Goal: Task Accomplishment & Management: Use online tool/utility

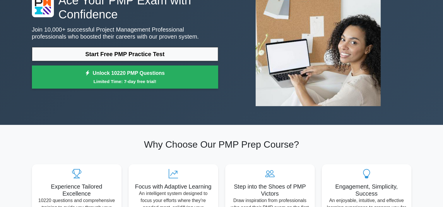
scroll to position [54, 0]
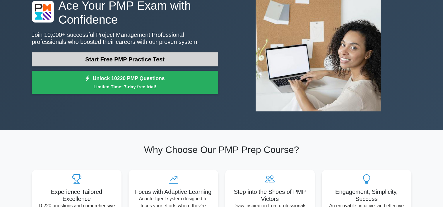
click at [146, 60] on link "Start Free PMP Practice Test" at bounding box center [125, 59] width 186 height 14
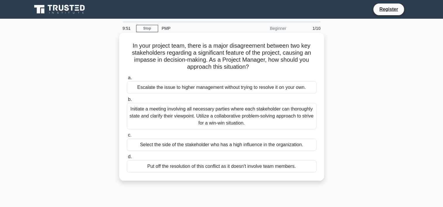
click at [158, 142] on div "Select the side of the stakeholder who has a high influence in the organization." at bounding box center [222, 145] width 190 height 12
click at [127, 137] on input "c. Select the side of the stakeholder who has a high influence in the organizat…" at bounding box center [127, 136] width 0 height 4
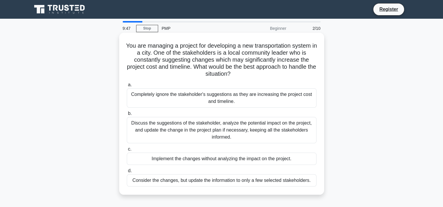
click at [159, 120] on div "Discuss the suggestions of the stakeholder, analyze the potential impact on the…" at bounding box center [222, 130] width 190 height 26
click at [127, 116] on input "b. Discuss the suggestions of the stakeholder, analyze the potential impact on …" at bounding box center [127, 114] width 0 height 4
